Goal: Information Seeking & Learning: Learn about a topic

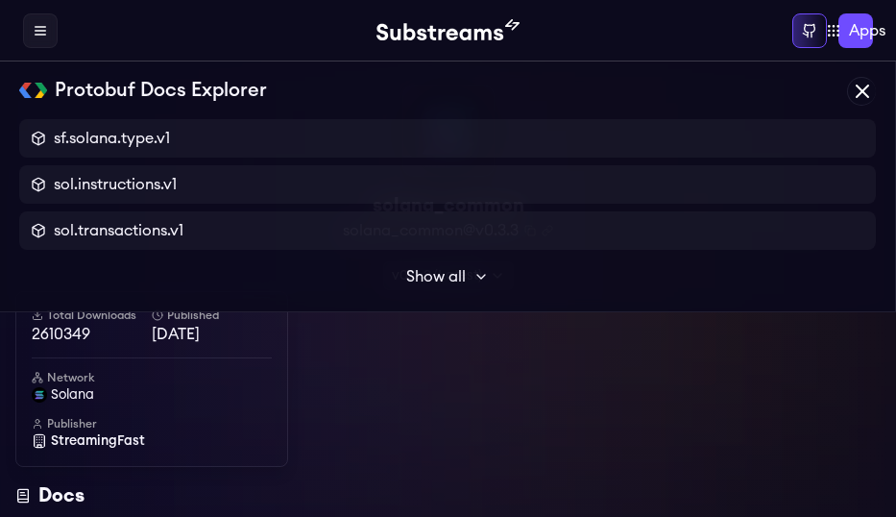
click at [60, 377] on h6 "Network" at bounding box center [152, 377] width 240 height 15
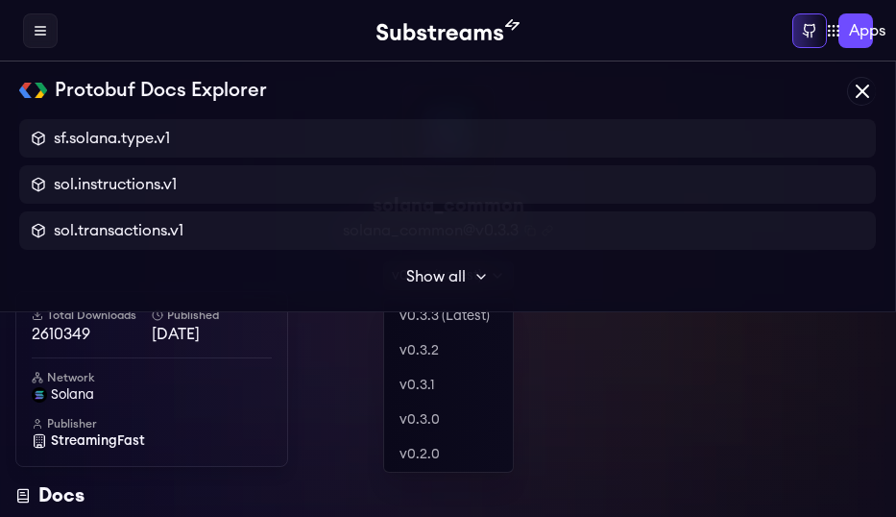
click at [438, 274] on div "v0.3.3 (Latest)" at bounding box center [448, 275] width 131 height 29
click at [415, 354] on link "v0.3.2" at bounding box center [448, 350] width 129 height 35
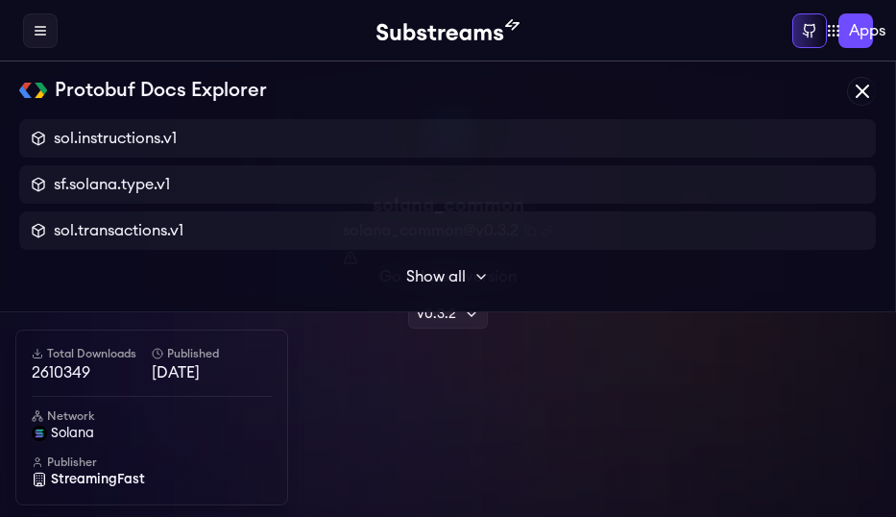
click at [47, 354] on h6 "Total Downloads" at bounding box center [92, 353] width 120 height 15
click at [37, 356] on icon at bounding box center [38, 354] width 12 height 12
click at [38, 354] on icon at bounding box center [38, 354] width 12 height 12
click at [84, 180] on div "solana_common solana_common@v0.3.2 Copied! Copied! Go to latest version v0.3.2 …" at bounding box center [448, 207] width 866 height 245
drag, startPoint x: 64, startPoint y: 155, endPoint x: 55, endPoint y: 141, distance: 16.5
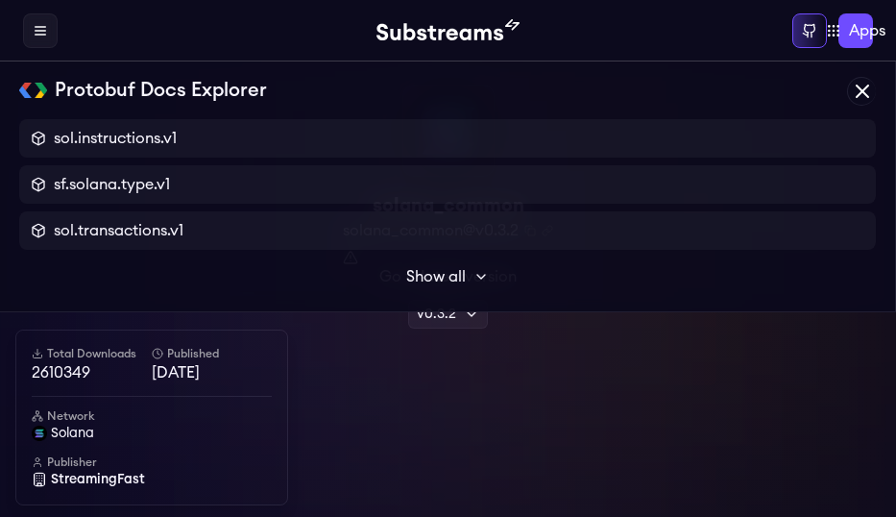
click at [61, 147] on div "solana_common solana_common@v0.3.2 Copied! Copied! Go to latest version v0.3.2 …" at bounding box center [448, 207] width 866 height 245
drag, startPoint x: 39, startPoint y: 135, endPoint x: 44, endPoint y: 120, distance: 16.1
click at [37, 129] on div "solana_common solana_common@v0.3.2 Copied! Copied! Go to latest version v0.3.2 …" at bounding box center [448, 207] width 866 height 245
click at [129, 135] on div "solana_common solana_common@v0.3.2 Copied! Copied! Go to latest version v0.3.2 …" at bounding box center [448, 207] width 866 height 245
drag, startPoint x: 212, startPoint y: 198, endPoint x: 181, endPoint y: 276, distance: 84.0
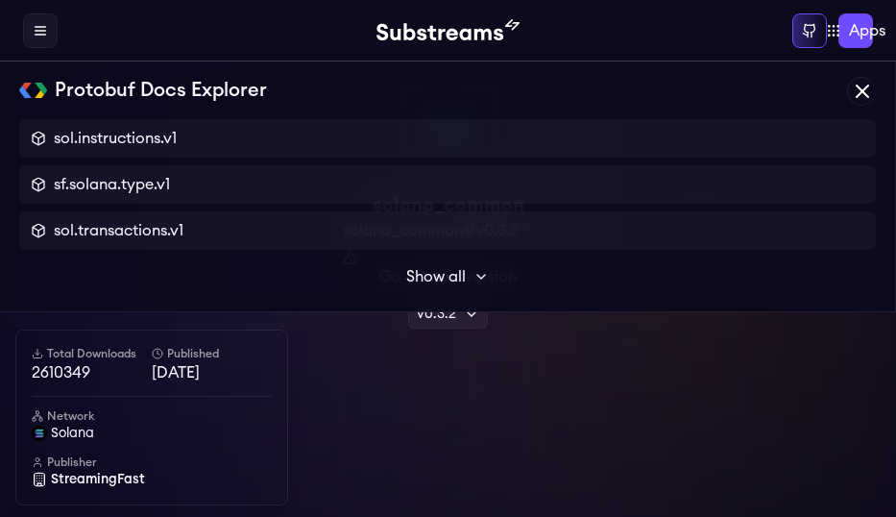
click at [211, 198] on div "solana_common solana_common@v0.3.2 Copied! Copied! Go to latest version v0.3.2 …" at bounding box center [448, 207] width 866 height 245
drag, startPoint x: 181, startPoint y: 276, endPoint x: 13, endPoint y: 141, distance: 214.5
click at [56, 37] on label at bounding box center [40, 30] width 35 height 35
click at [0, 0] on link "Pricing" at bounding box center [0, 0] width 0 height 0
